Goal: Task Accomplishment & Management: Use online tool/utility

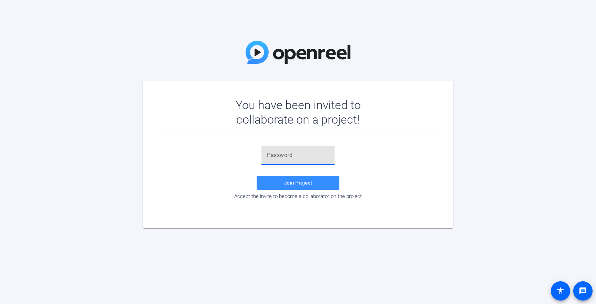
click at [274, 159] on input "text" at bounding box center [298, 155] width 62 height 8
paste input "!0t0xp"
type input "!0t0xp"
click at [276, 184] on span at bounding box center [297, 183] width 83 height 17
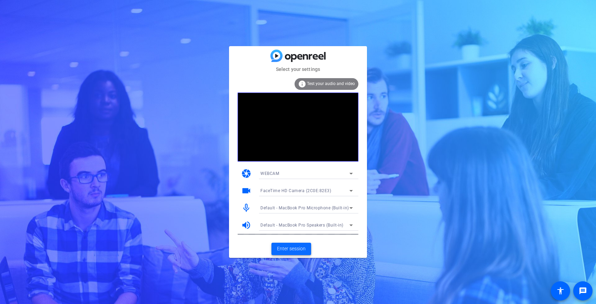
click at [284, 247] on span "Enter session" at bounding box center [291, 248] width 29 height 7
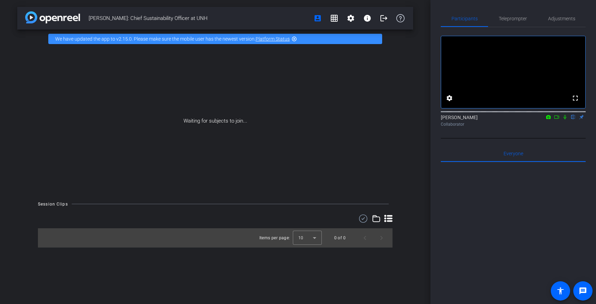
click at [565, 120] on icon at bounding box center [565, 117] width 6 height 5
click at [557, 120] on icon at bounding box center [557, 117] width 6 height 5
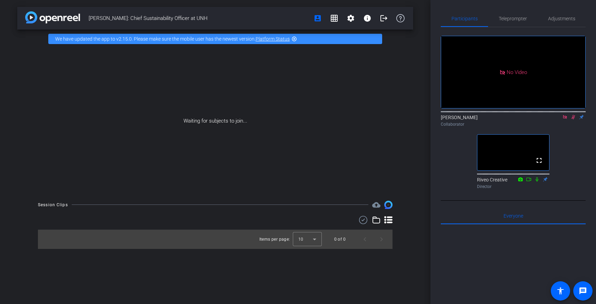
click at [565, 119] on icon at bounding box center [565, 117] width 4 height 4
click at [565, 120] on icon at bounding box center [565, 117] width 4 height 4
click at [404, 149] on div "Waiting for subjects to join..." at bounding box center [215, 121] width 396 height 146
click at [398, 126] on div "Waiting for subjects to join..." at bounding box center [215, 121] width 396 height 146
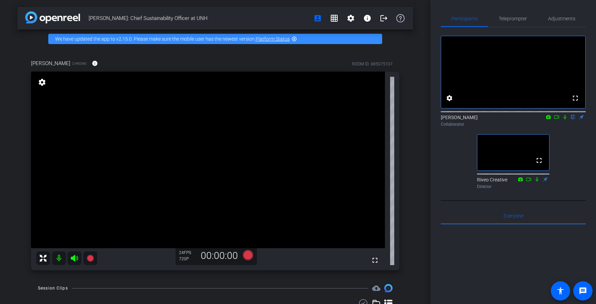
click at [412, 159] on div "[PERSON_NAME] Chrome info ROOM ID: 885075107 fullscreen settings 24 FPS 720P 00…" at bounding box center [215, 162] width 396 height 229
click at [408, 166] on div "[PERSON_NAME] Chrome info ROOM ID: 885075107 fullscreen settings 285.5 GB 24 FP…" at bounding box center [215, 162] width 396 height 229
click at [559, 23] on span "Adjustments" at bounding box center [561, 18] width 27 height 17
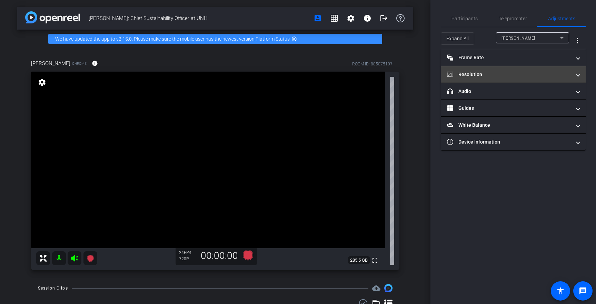
click at [511, 79] on mat-expansion-panel-header "Resolution" at bounding box center [513, 74] width 145 height 17
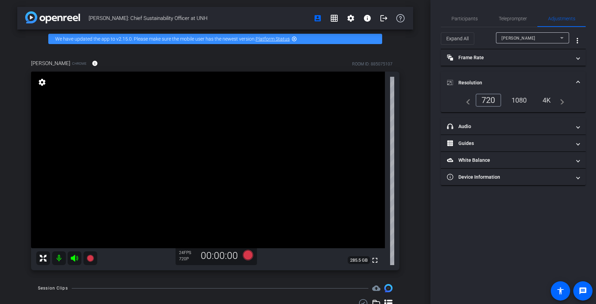
click at [522, 100] on div "1080" at bounding box center [519, 100] width 26 height 12
click at [546, 100] on div "4K" at bounding box center [546, 100] width 19 height 12
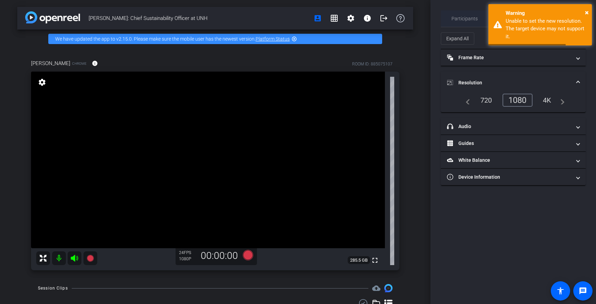
click at [465, 19] on span "Participants" at bounding box center [464, 18] width 26 height 5
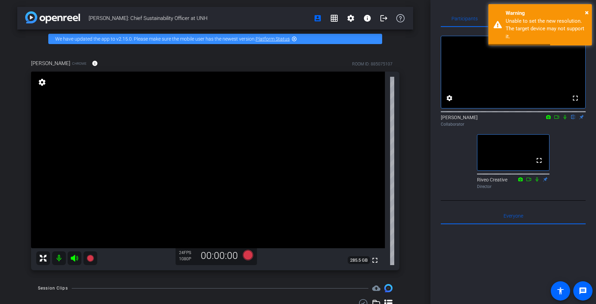
click at [413, 124] on div "[PERSON_NAME]: Chief Sustainability Officer at UNH account_box grid_on settings…" at bounding box center [215, 152] width 430 height 304
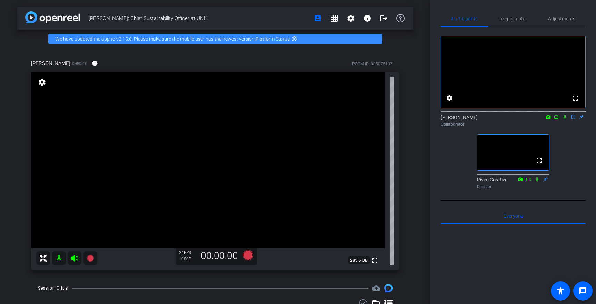
click at [413, 179] on div "[PERSON_NAME]: Chief Sustainability Officer at UNH account_box grid_on settings…" at bounding box center [215, 152] width 430 height 304
click at [411, 181] on div "[PERSON_NAME] Chrome info ROOM ID: 885075107 fullscreen settings 285.5 GB 24 FP…" at bounding box center [215, 162] width 396 height 229
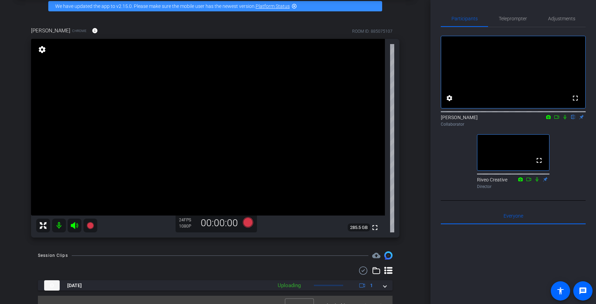
scroll to position [44, 0]
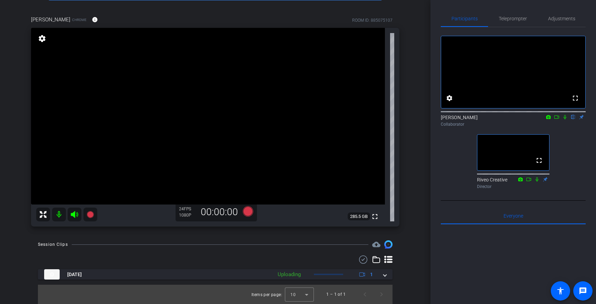
click at [377, 261] on icon at bounding box center [376, 260] width 8 height 8
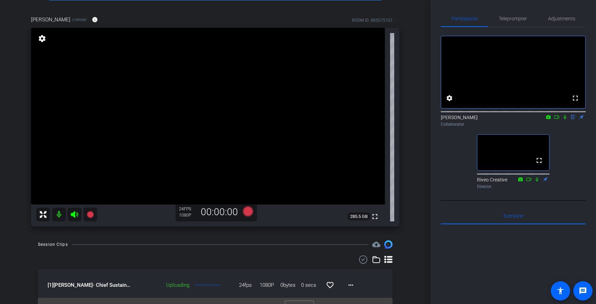
scroll to position [57, 0]
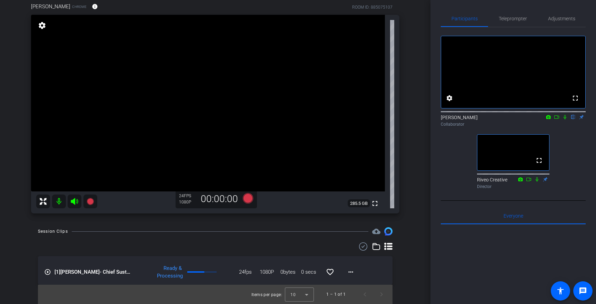
click at [565, 120] on icon at bounding box center [564, 117] width 3 height 4
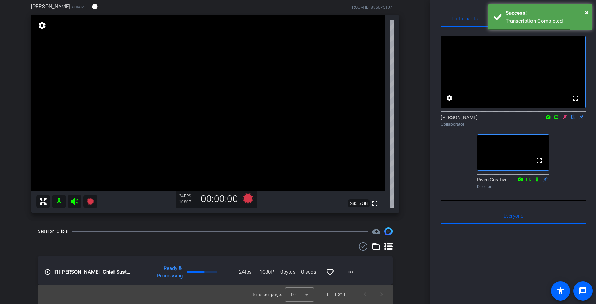
click at [48, 274] on mat-icon "play_circle_outline" at bounding box center [47, 272] width 7 height 7
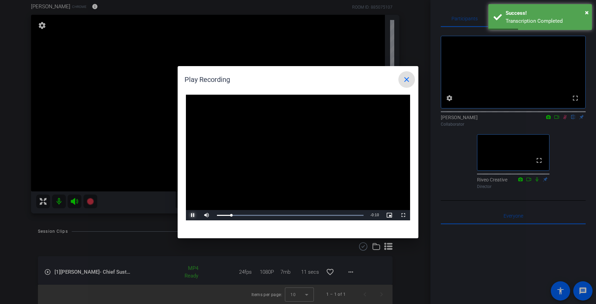
click at [191, 215] on span "Video Player" at bounding box center [193, 215] width 14 height 0
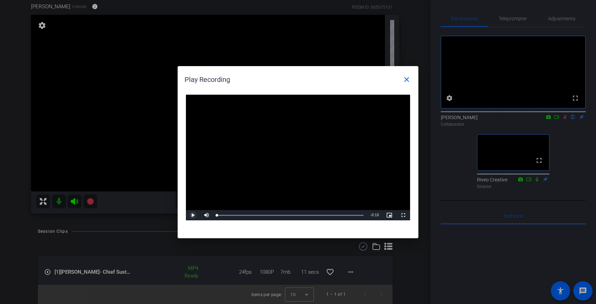
drag, startPoint x: 232, startPoint y: 215, endPoint x: 211, endPoint y: 215, distance: 21.4
click at [211, 215] on div "Play Mute 25% Current Time 0:00 / Duration 0:10 Loaded : 100.00% 0:00 0:00 Stre…" at bounding box center [298, 215] width 224 height 10
click at [205, 215] on span "Video Player" at bounding box center [207, 215] width 14 height 0
click at [191, 215] on span "Video Player" at bounding box center [193, 215] width 14 height 0
click at [220, 217] on div "Loaded : 100.00% 0:00 0:06" at bounding box center [289, 215] width 153 height 10
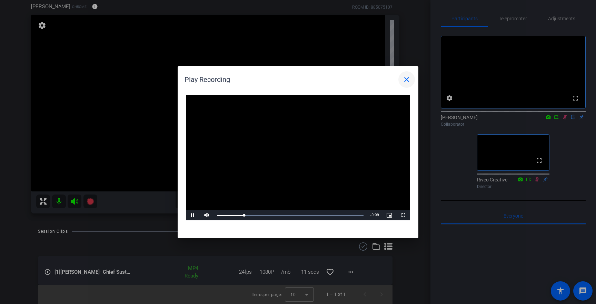
click at [405, 81] on mat-icon "close" at bounding box center [406, 79] width 8 height 8
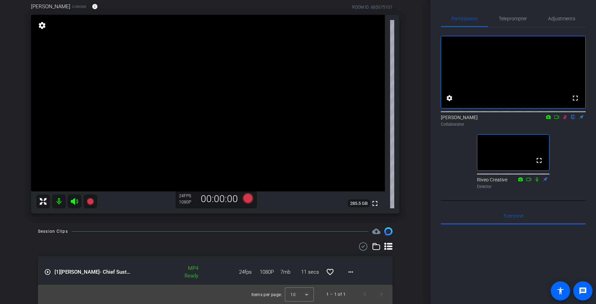
click at [564, 120] on icon at bounding box center [565, 117] width 6 height 5
click at [563, 120] on icon at bounding box center [565, 117] width 6 height 5
click at [415, 164] on div "[PERSON_NAME]: Chief Sustainability Officer at UNH account_box grid_on settings…" at bounding box center [215, 95] width 430 height 304
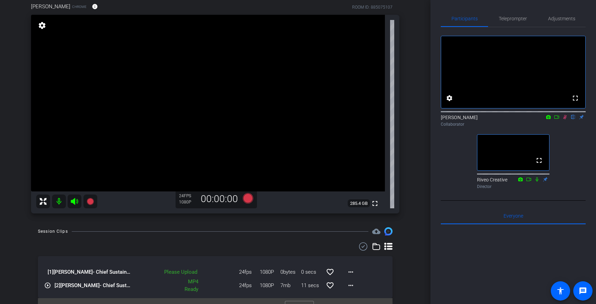
scroll to position [70, 0]
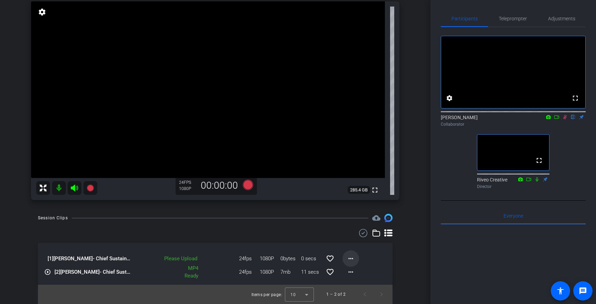
click at [352, 257] on mat-icon "more_horiz" at bounding box center [350, 259] width 8 height 8
click at [355, 270] on span "Upload" at bounding box center [362, 273] width 28 height 8
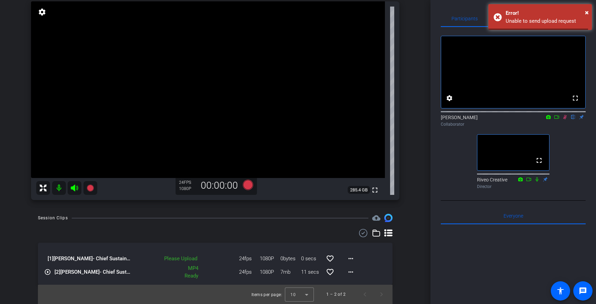
scroll to position [65, 0]
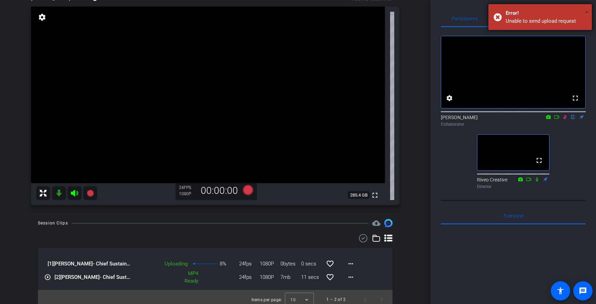
click at [585, 12] on span "×" at bounding box center [587, 12] width 4 height 8
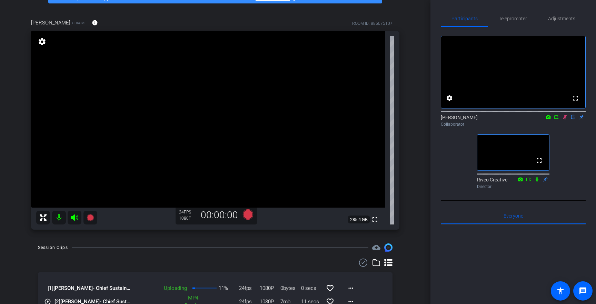
scroll to position [32, 0]
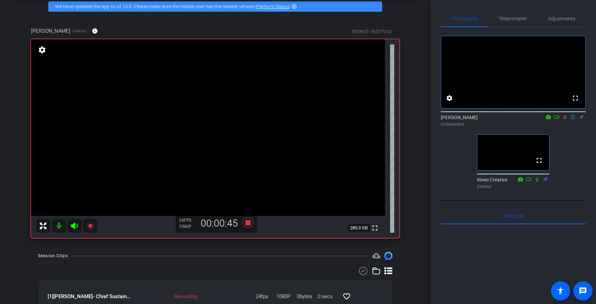
click at [261, 251] on div "[PERSON_NAME]: Chief Sustainability Officer at UNH account_box grid_on settings…" at bounding box center [215, 120] width 430 height 304
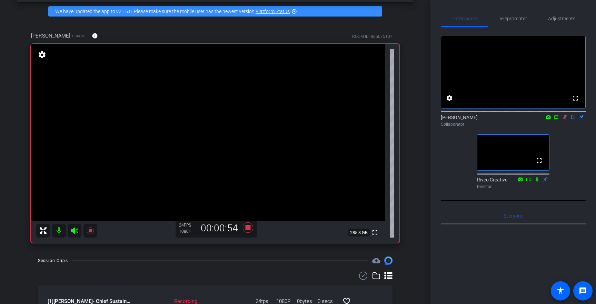
scroll to position [30, 0]
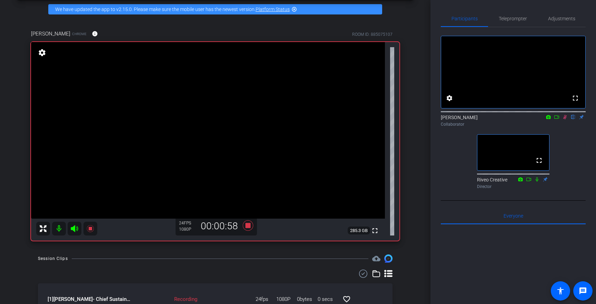
click at [256, 253] on div "[PERSON_NAME]: Chief Sustainability Officer at UNH account_box grid_on settings…" at bounding box center [215, 122] width 430 height 304
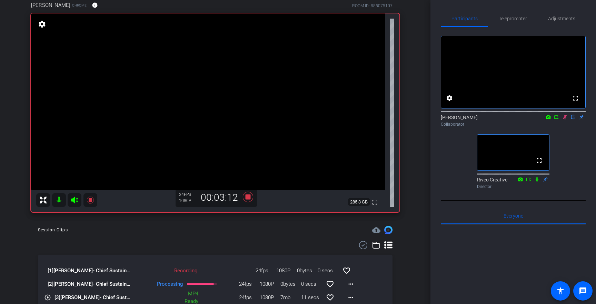
scroll to position [56, 0]
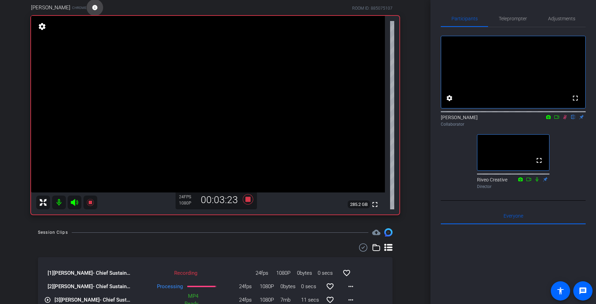
click at [92, 8] on mat-icon "info" at bounding box center [95, 7] width 6 height 6
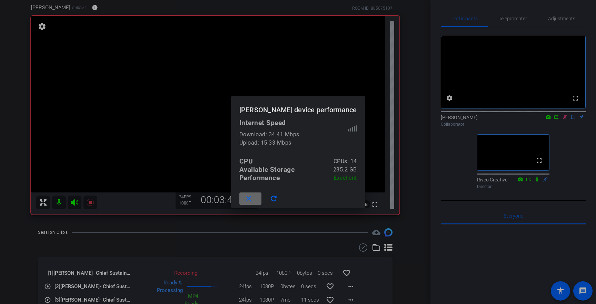
click at [260, 200] on span at bounding box center [250, 199] width 22 height 17
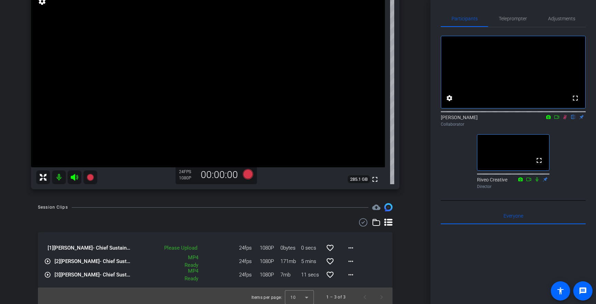
scroll to position [81, 0]
click at [347, 246] on mat-icon "more_horiz" at bounding box center [350, 248] width 8 height 8
click at [347, 258] on button "Upload" at bounding box center [361, 262] width 39 height 9
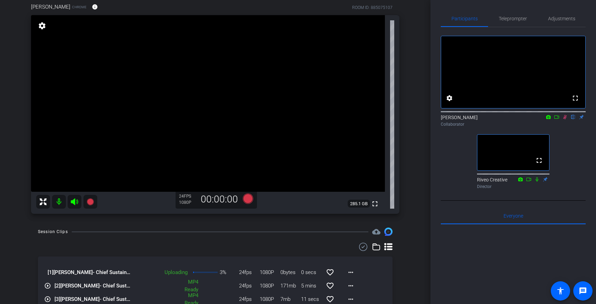
scroll to position [46, 0]
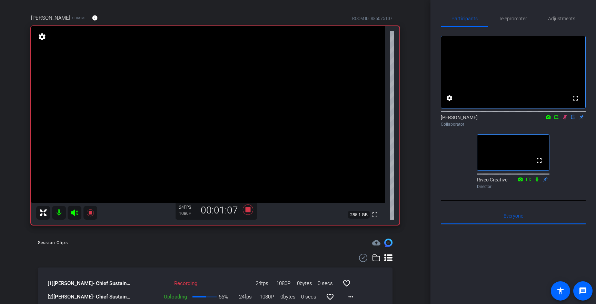
click at [564, 120] on icon at bounding box center [565, 117] width 6 height 5
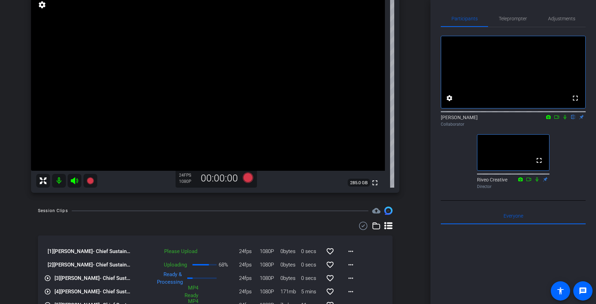
scroll to position [81, 0]
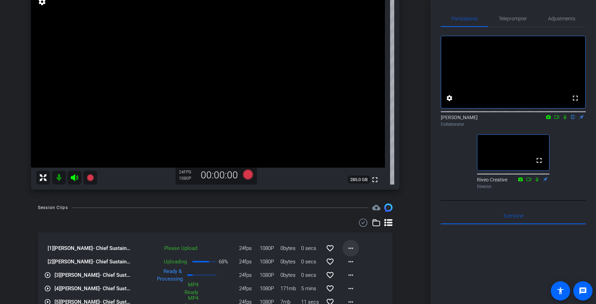
click at [350, 249] on mat-icon "more_horiz" at bounding box center [350, 248] width 8 height 8
click at [354, 261] on span "Upload" at bounding box center [362, 263] width 28 height 8
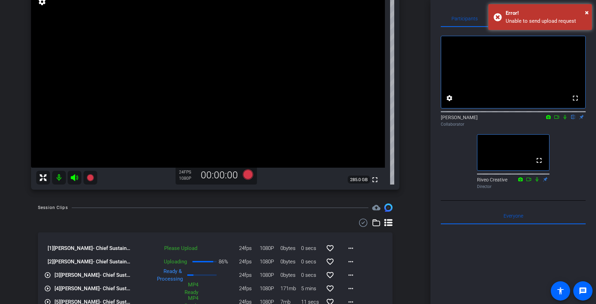
scroll to position [91, 0]
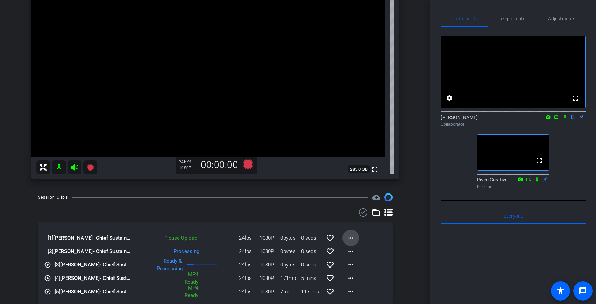
click at [350, 236] on mat-icon "more_horiz" at bounding box center [350, 238] width 8 height 8
click at [356, 252] on span "Upload" at bounding box center [362, 253] width 28 height 8
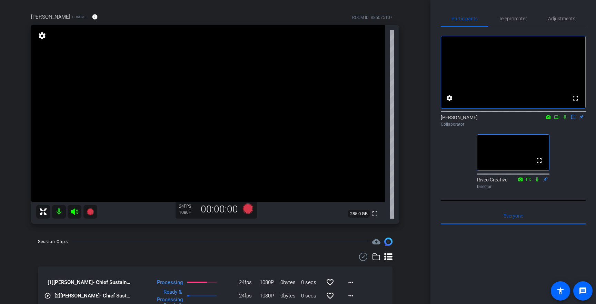
scroll to position [0, 0]
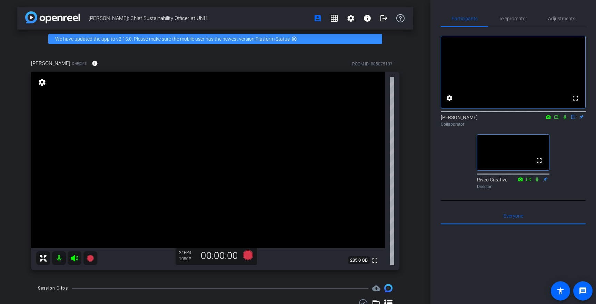
click at [406, 168] on div "[PERSON_NAME] Chrome info ROOM ID: 885075107 fullscreen settings 285.0 GB 24 FP…" at bounding box center [215, 162] width 396 height 229
